Goal: Check status

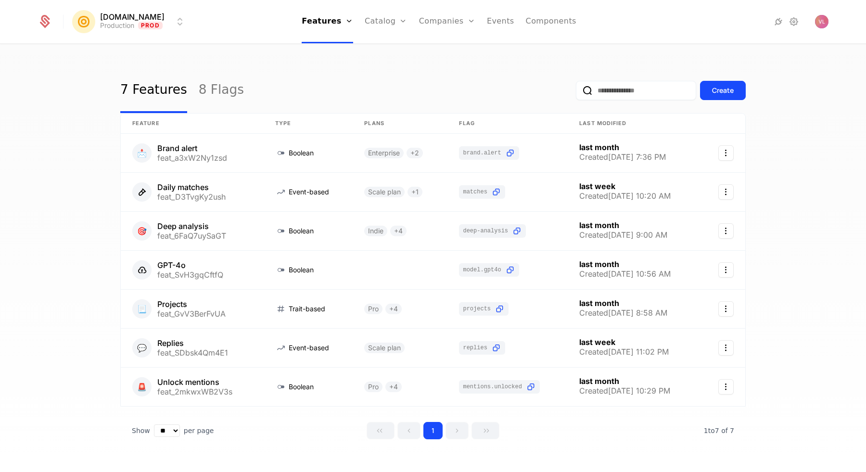
click at [451, 16] on link "Companies" at bounding box center [447, 21] width 56 height 43
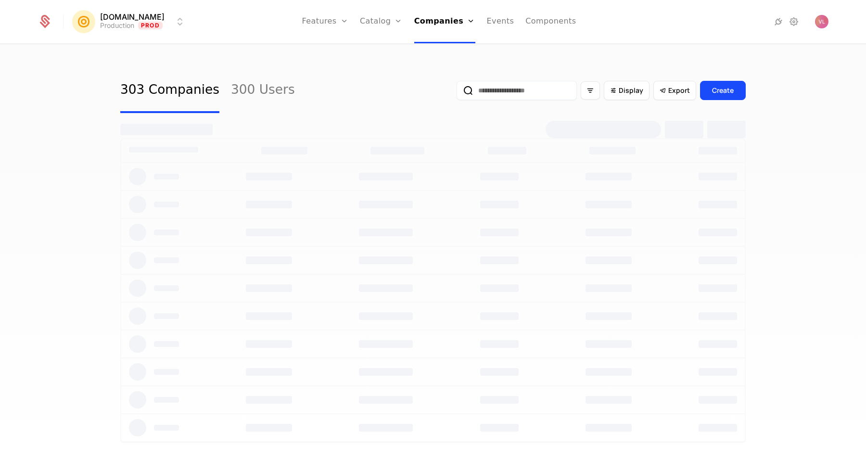
click at [514, 83] on input "email" at bounding box center [517, 90] width 120 height 19
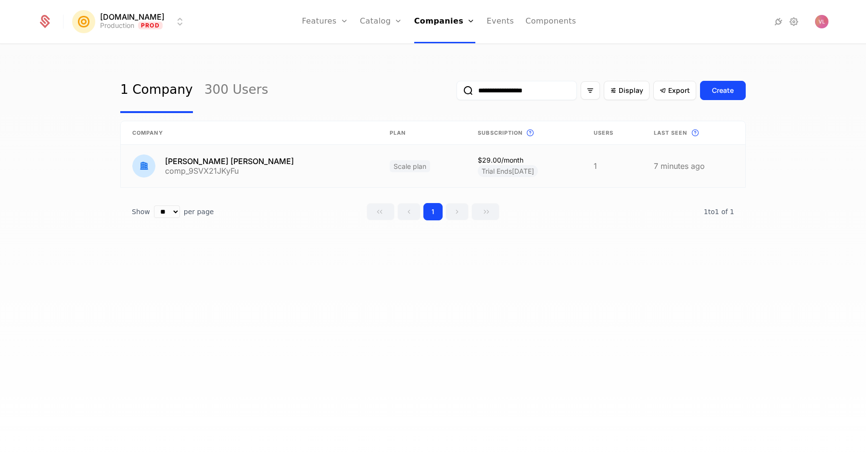
type input "**********"
click at [228, 163] on link at bounding box center [249, 166] width 257 height 42
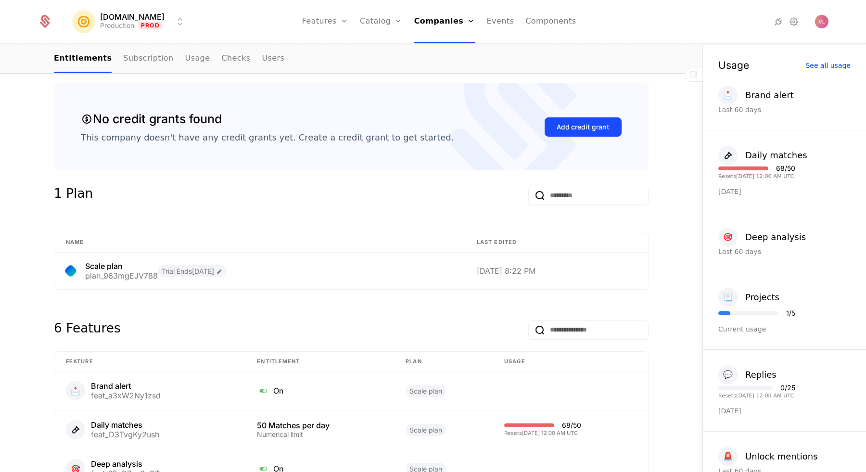
scroll to position [428, 0]
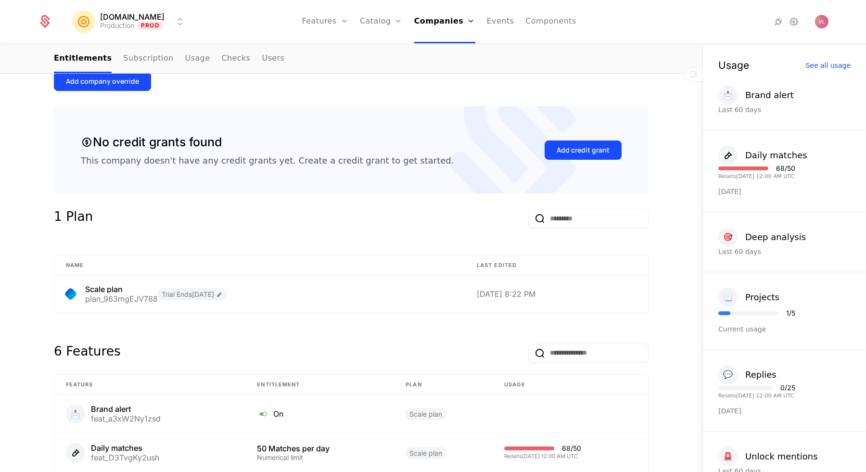
click at [303, 228] on div "1 Plan" at bounding box center [351, 224] width 595 height 31
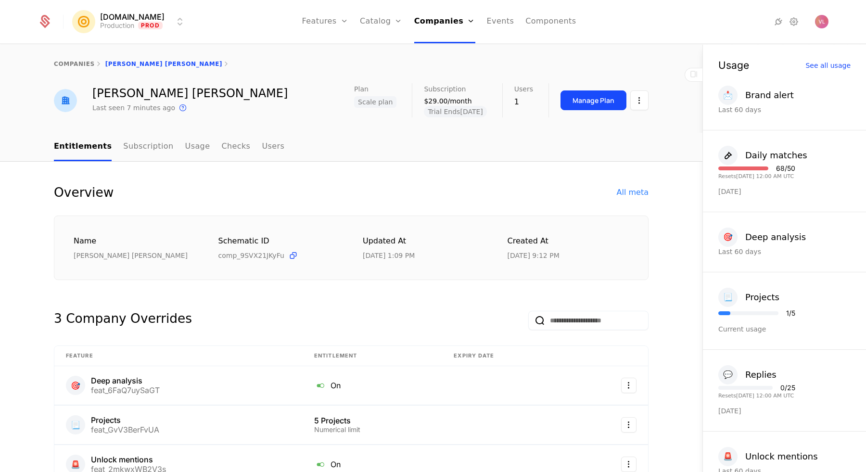
scroll to position [0, 0]
click at [194, 151] on link "Usage" at bounding box center [197, 147] width 25 height 28
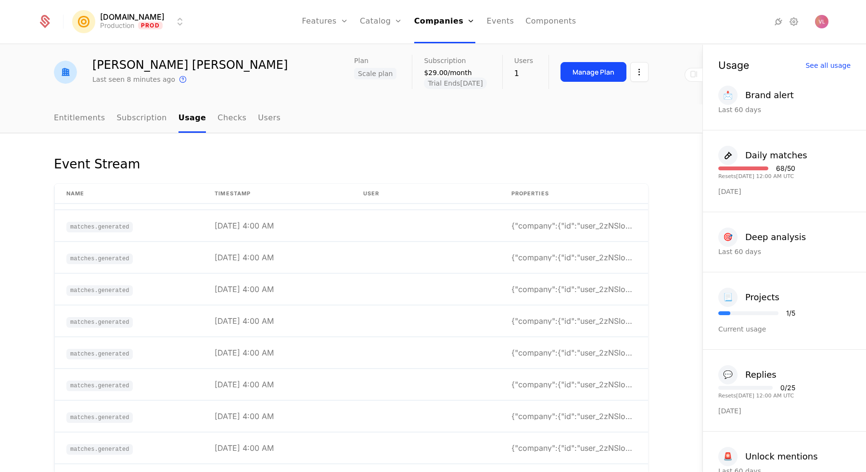
scroll to position [404, 0]
click at [231, 184] on th "timestamp" at bounding box center [277, 194] width 148 height 20
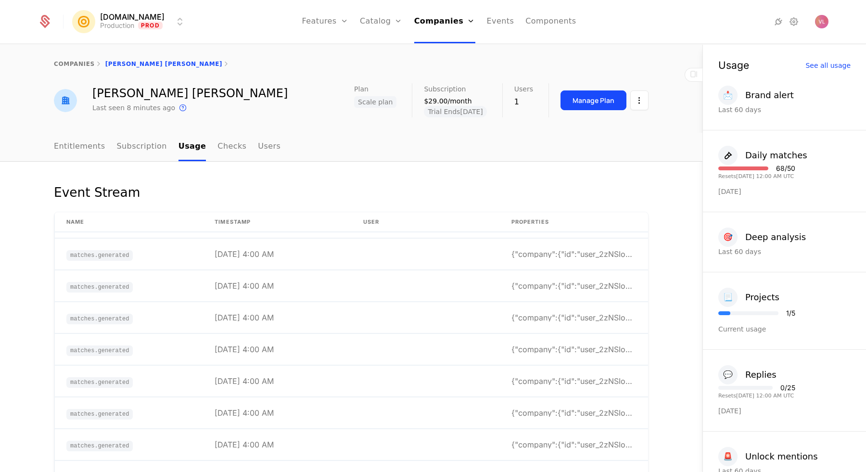
scroll to position [0, 0]
click at [346, 171] on div "Event Stream Name timestamp User Properties identify [DATE] 1:09 PM VL [PERSON_…" at bounding box center [351, 343] width 702 height 363
